Goal: Find specific page/section: Find specific page/section

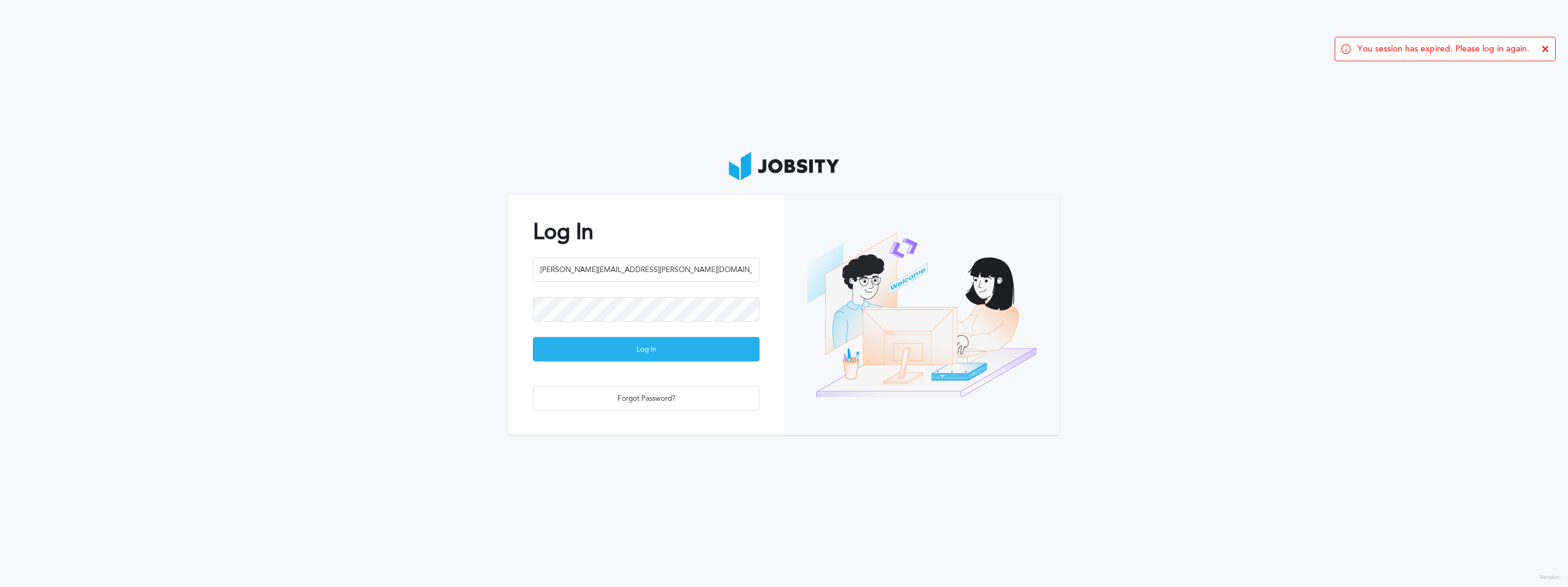
click at [629, 349] on div "Log In" at bounding box center [646, 350] width 225 height 25
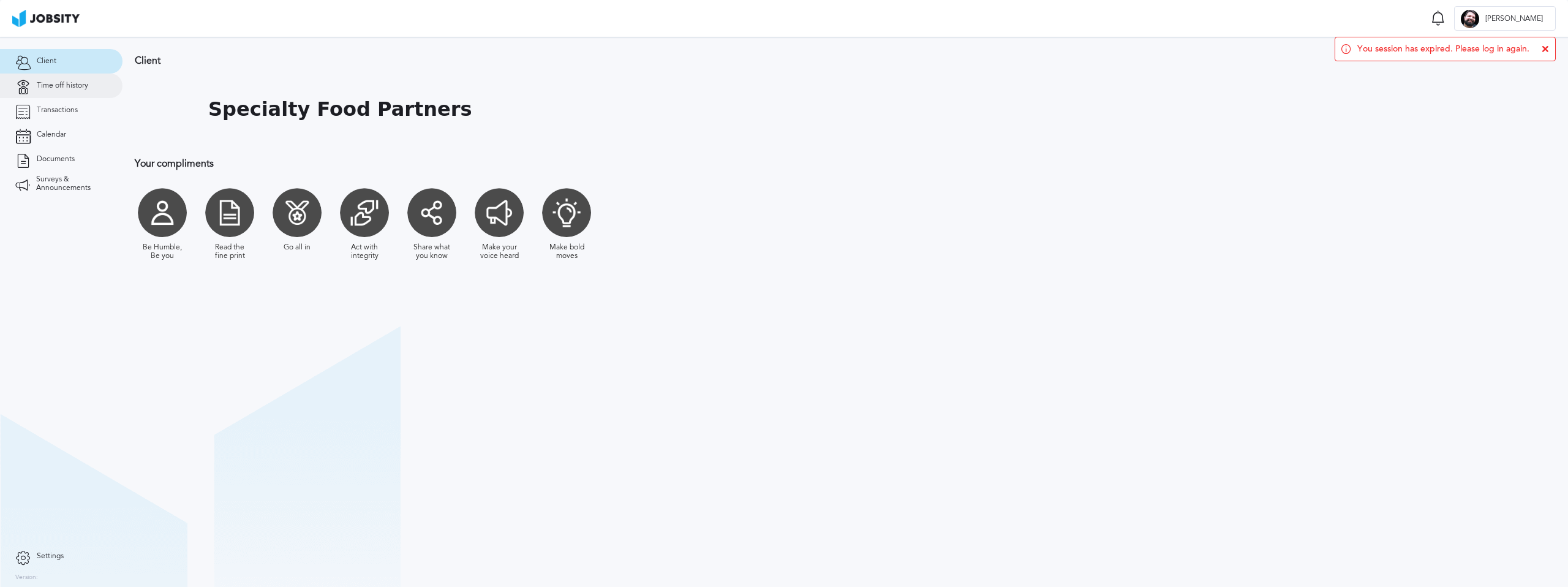
click at [55, 84] on span "Time off history" at bounding box center [62, 86] width 51 height 9
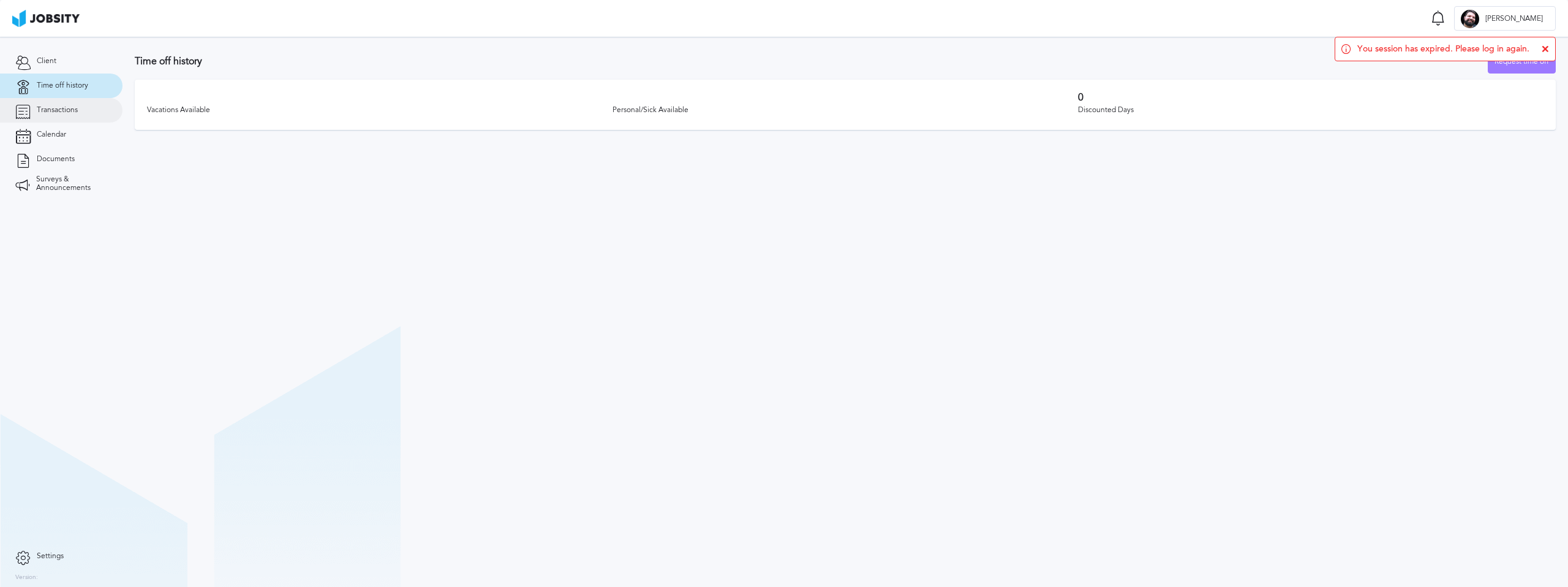
click at [51, 112] on span "Transactions" at bounding box center [57, 110] width 41 height 9
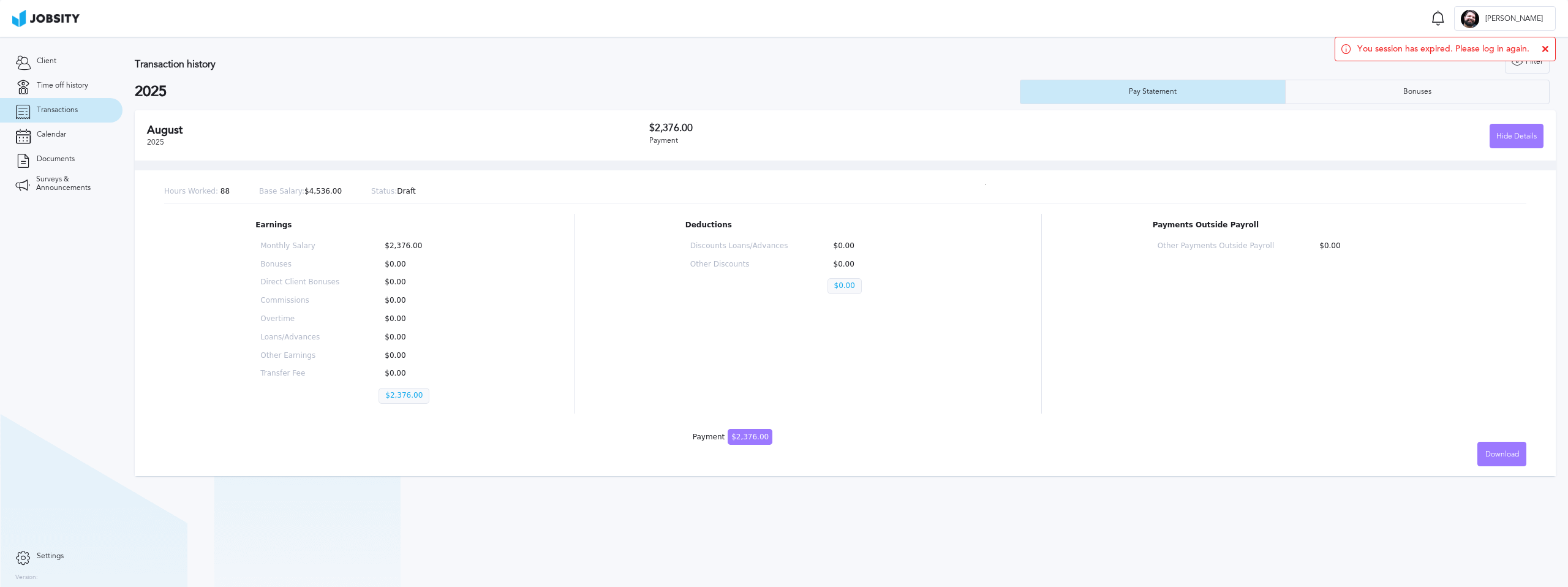
click at [1546, 51] on icon at bounding box center [1546, 49] width 7 height 7
click at [1445, 89] on div "Bonuses" at bounding box center [1418, 92] width 264 height 25
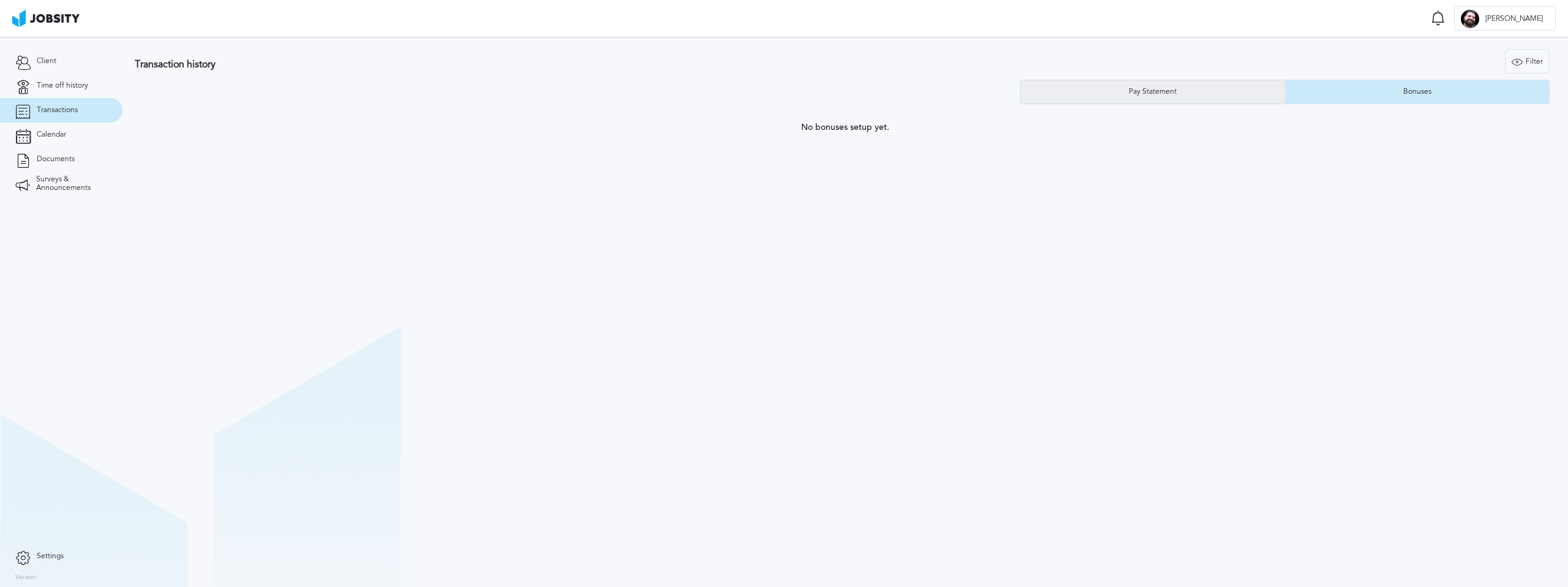
click at [1195, 90] on div "Pay Statement" at bounding box center [1153, 92] width 265 height 25
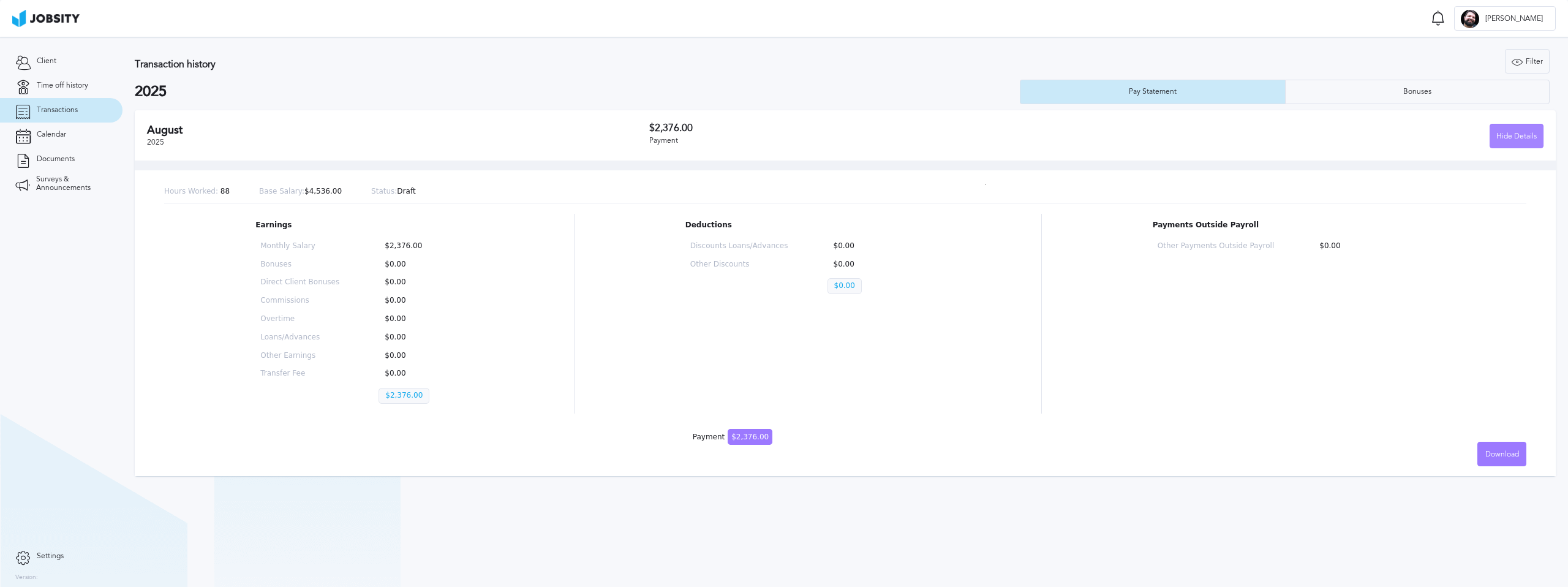
click at [1528, 136] on div "Hide Details" at bounding box center [1516, 136] width 53 height 25
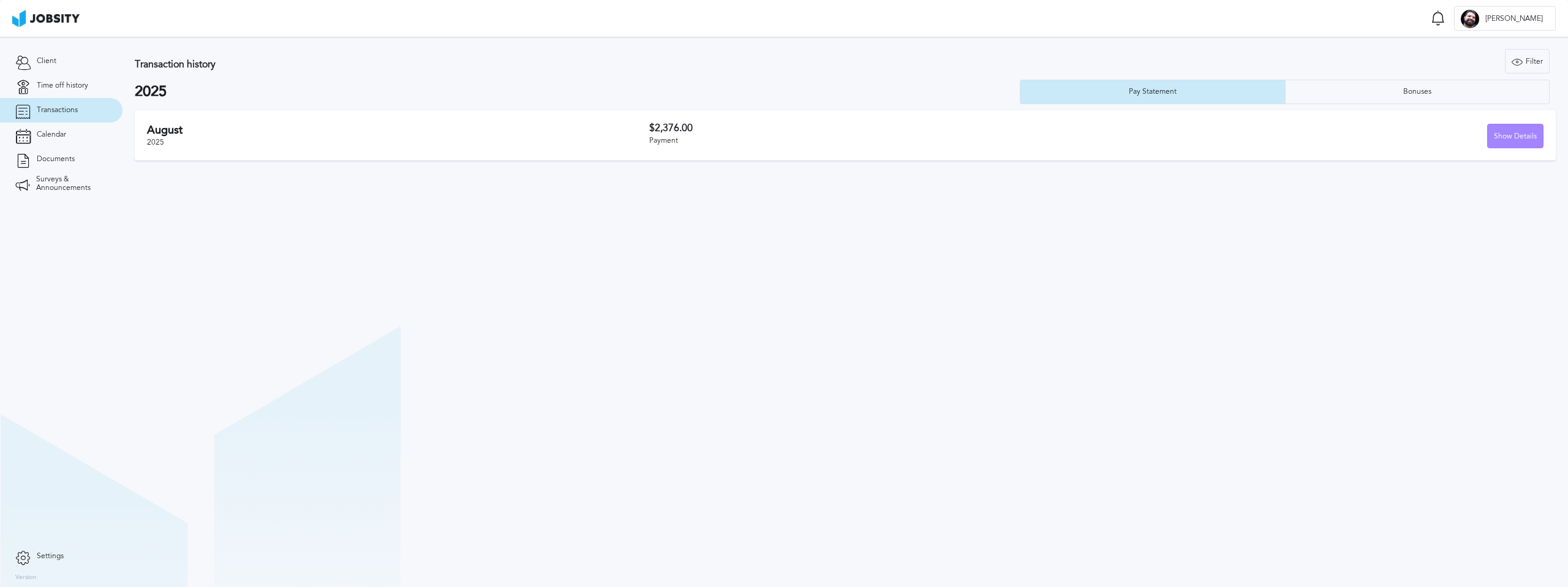
click at [1528, 136] on div "Show Details" at bounding box center [1515, 136] width 55 height 25
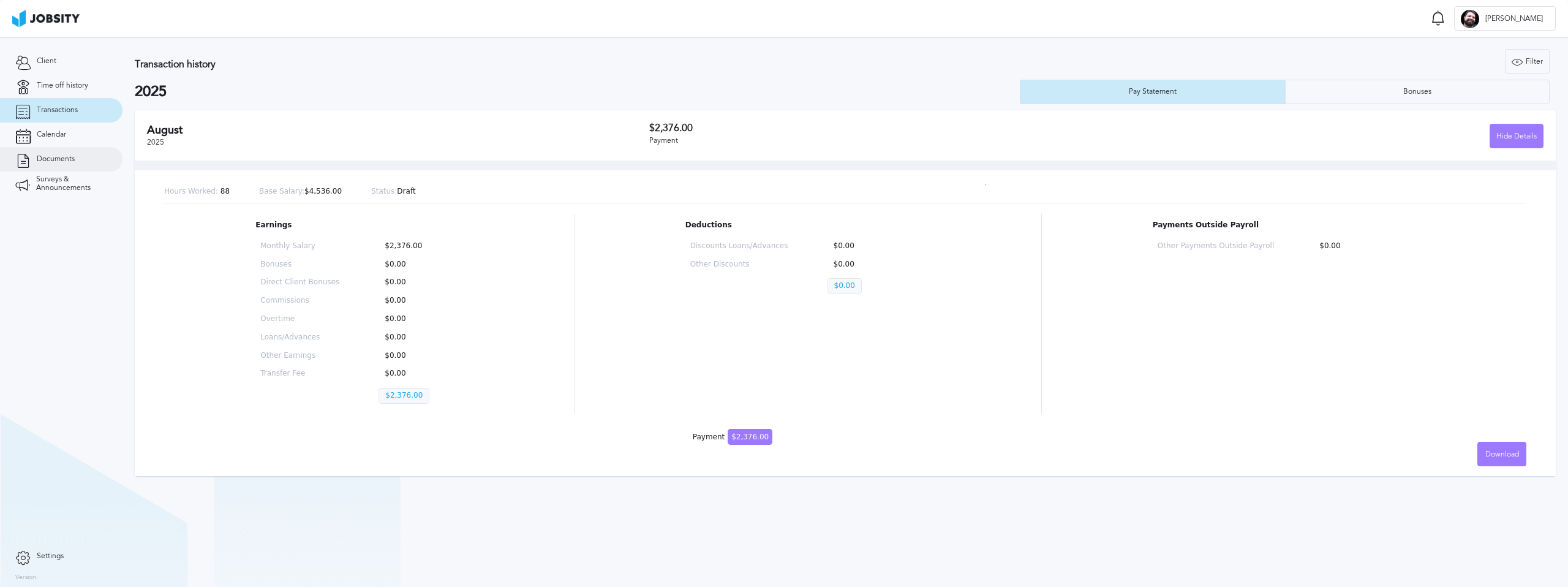
click at [63, 153] on link "Documents" at bounding box center [61, 160] width 123 height 25
